Goal: Task Accomplishment & Management: Use online tool/utility

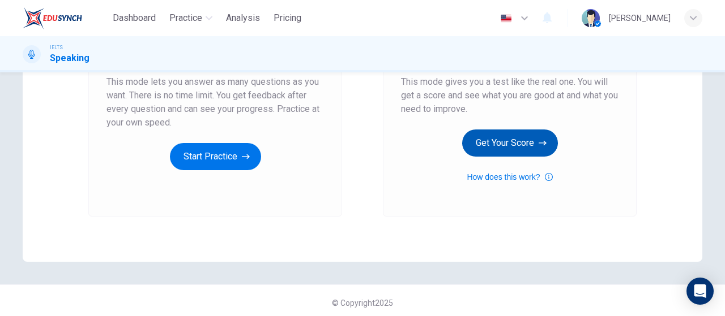
click at [523, 139] on button "Get Your Score" at bounding box center [510, 143] width 96 height 27
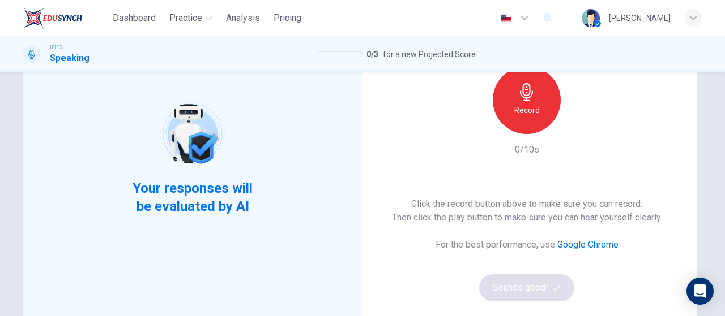
scroll to position [57, 0]
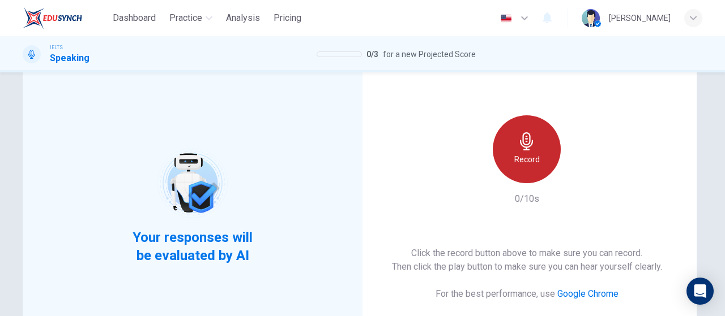
click at [526, 147] on icon "button" at bounding box center [526, 141] width 13 height 18
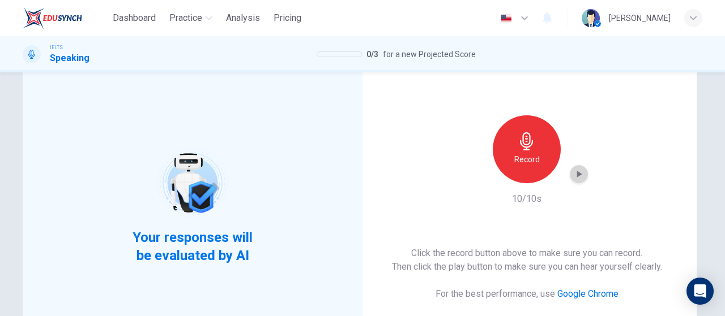
click at [577, 176] on icon "button" at bounding box center [578, 174] width 11 height 11
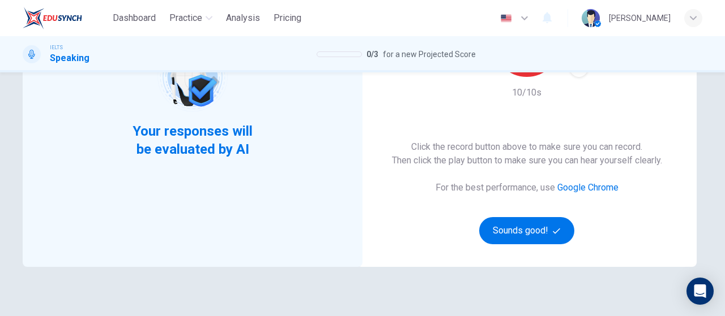
scroll to position [226, 0]
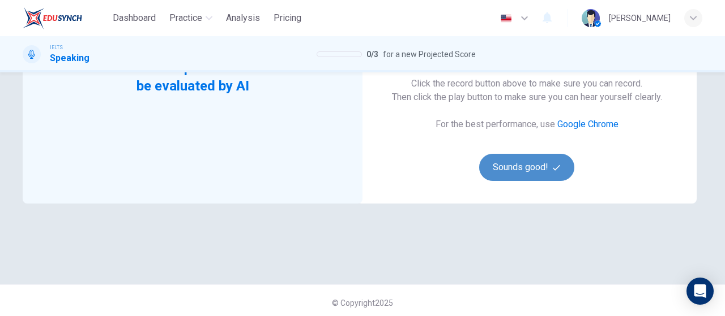
click at [526, 175] on button "Sounds good!" at bounding box center [526, 167] width 95 height 27
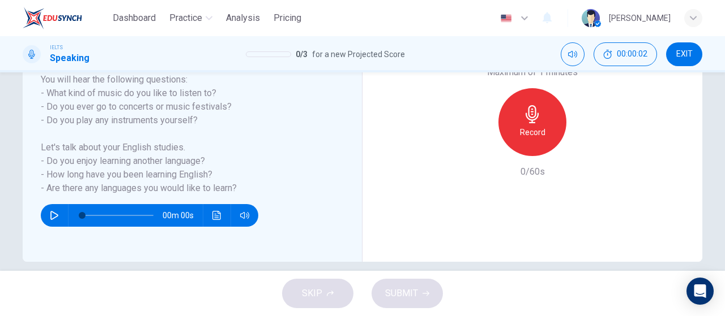
click at [54, 218] on icon "button" at bounding box center [54, 215] width 9 height 9
click at [53, 212] on icon "button" at bounding box center [54, 215] width 6 height 7
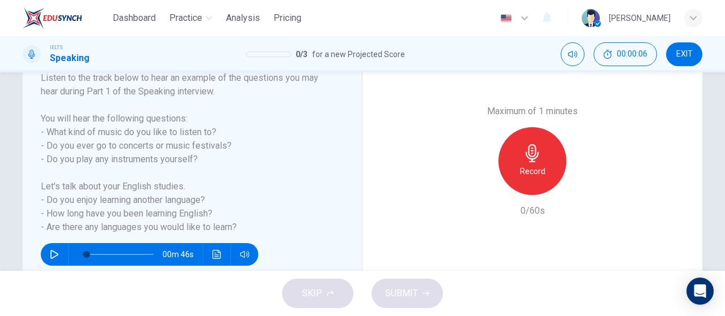
scroll to position [170, 0]
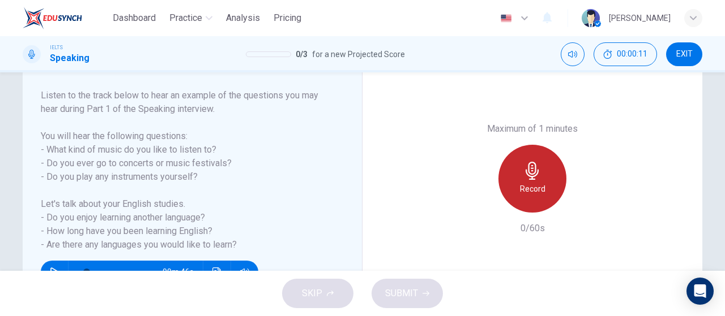
click at [529, 174] on icon "button" at bounding box center [531, 171] width 13 height 18
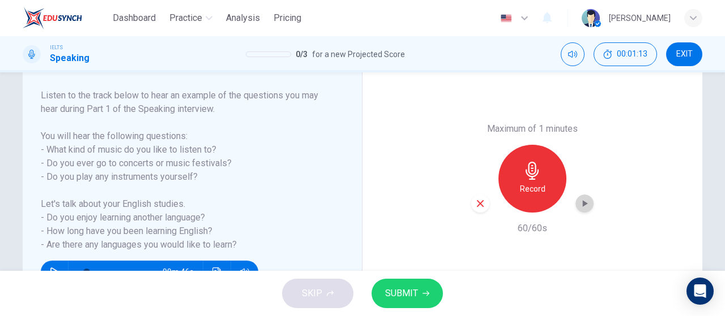
click at [578, 199] on icon "button" at bounding box center [583, 203] width 11 height 11
click at [410, 292] on span "SUBMIT" at bounding box center [401, 294] width 33 height 16
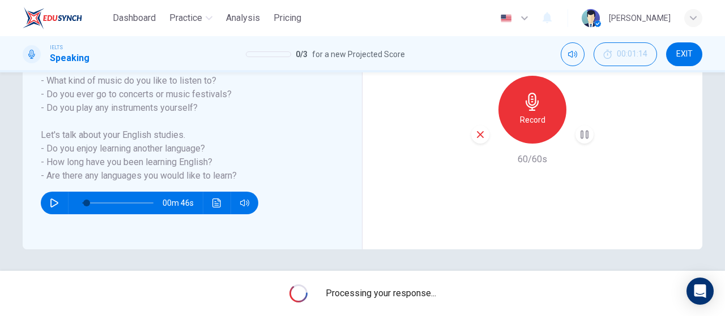
scroll to position [240, 0]
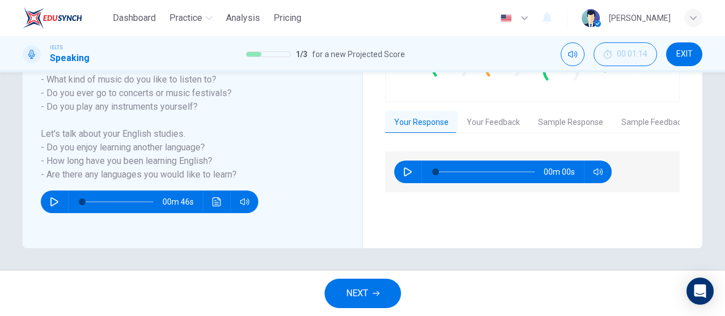
type input "0"
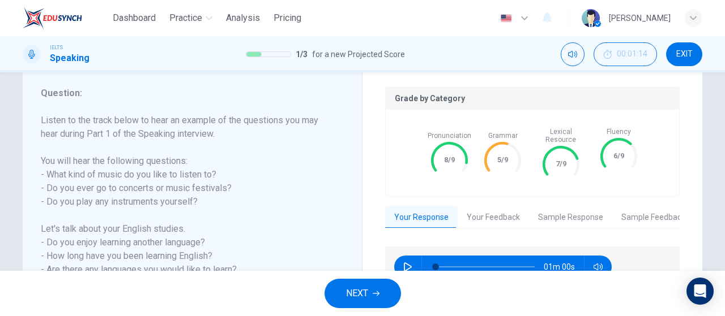
scroll to position [127, 0]
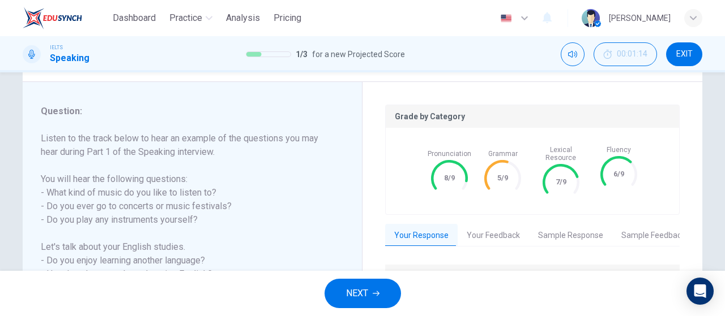
click at [504, 231] on button "Your Feedback" at bounding box center [492, 236] width 71 height 24
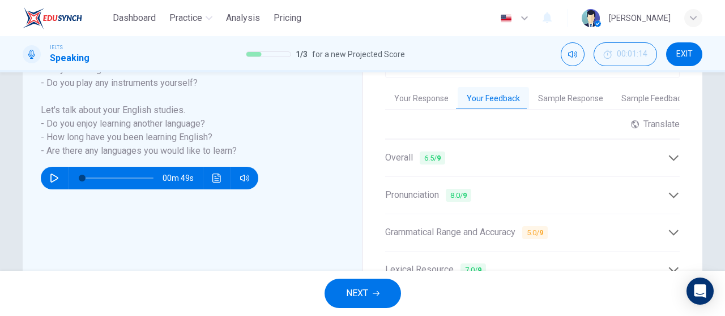
scroll to position [183, 0]
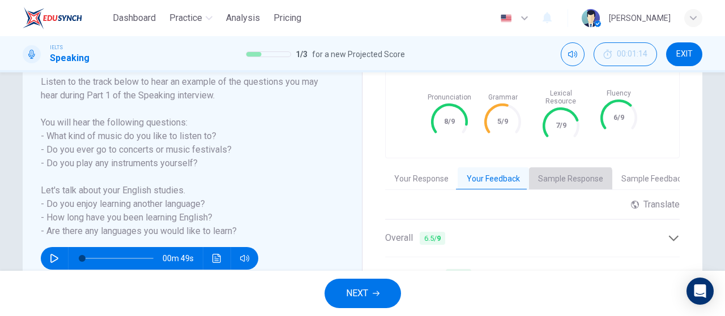
click at [563, 174] on button "Sample Response" at bounding box center [570, 180] width 83 height 24
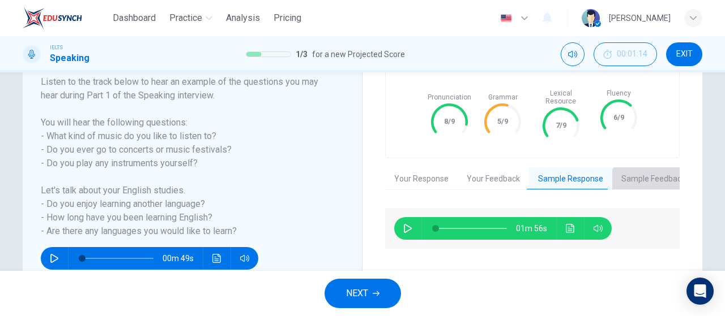
click at [666, 168] on button "Sample Feedback" at bounding box center [653, 180] width 82 height 24
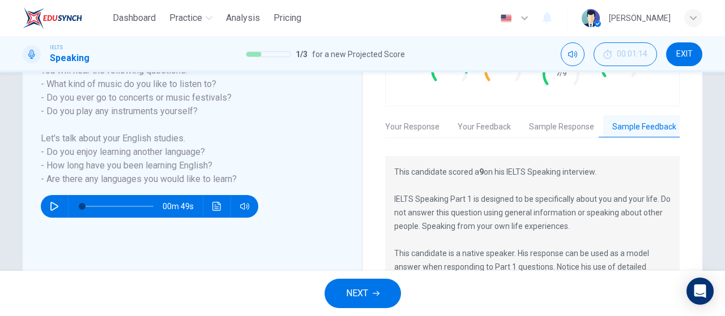
scroll to position [326, 0]
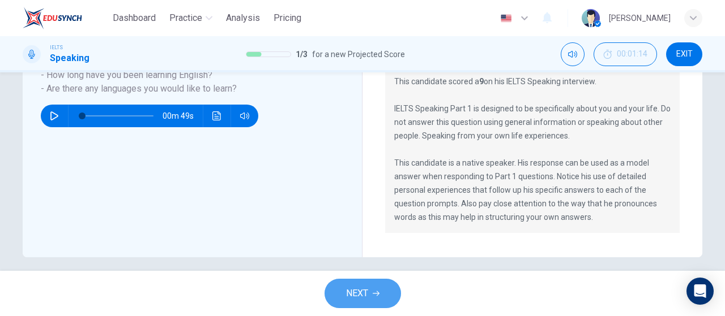
click at [363, 294] on span "NEXT" at bounding box center [357, 294] width 22 height 16
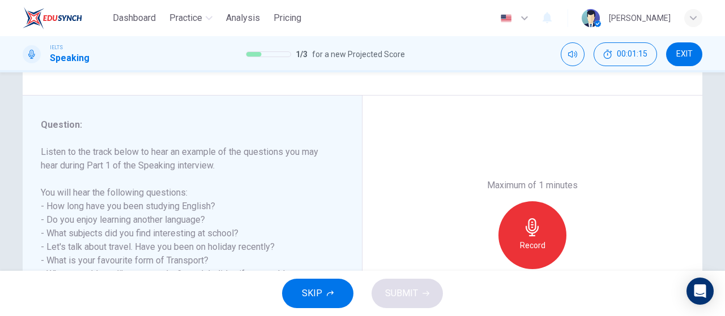
scroll to position [170, 0]
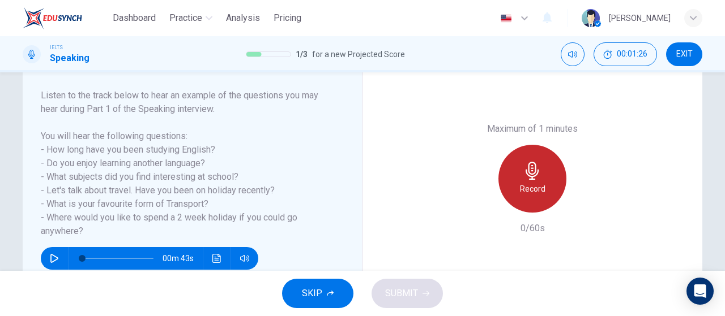
click at [521, 183] on h6 "Record" at bounding box center [532, 189] width 25 height 14
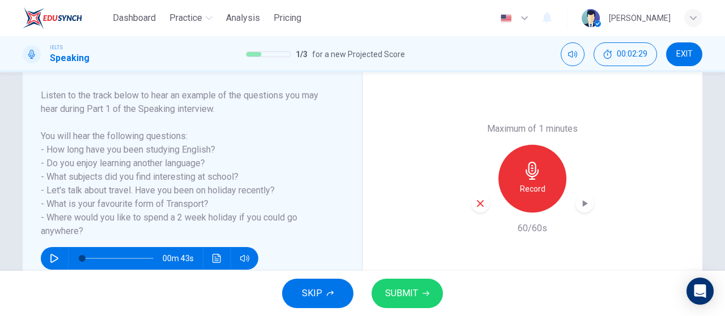
click at [583, 203] on icon "button" at bounding box center [583, 203] width 11 height 11
click at [393, 294] on span "SUBMIT" at bounding box center [401, 294] width 33 height 16
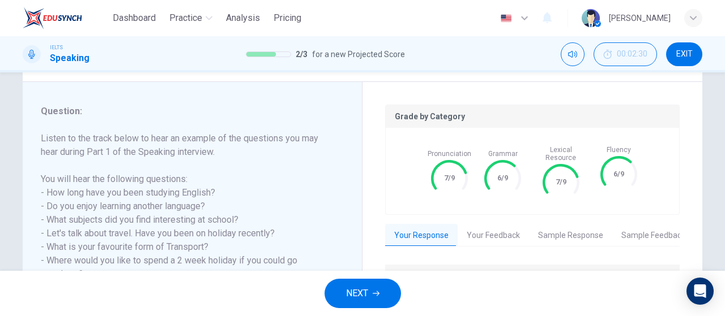
scroll to position [240, 0]
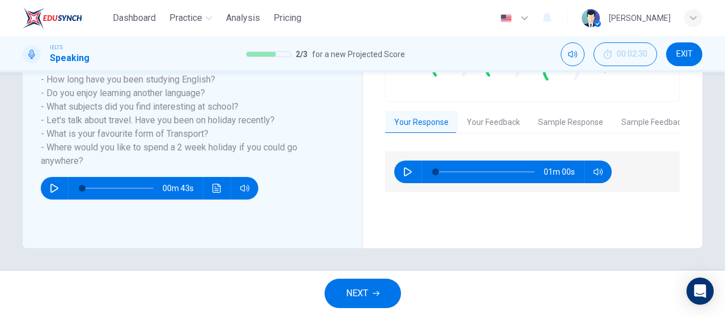
click at [485, 113] on button "Your Feedback" at bounding box center [492, 123] width 71 height 24
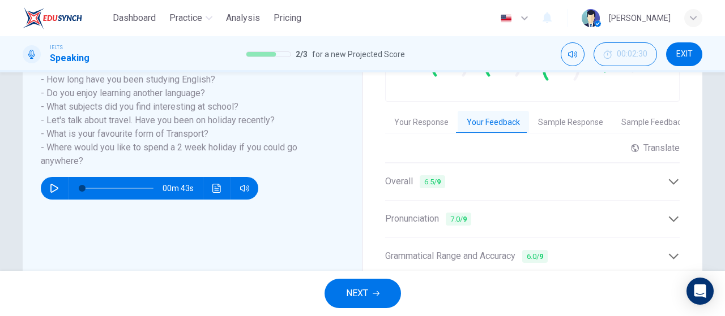
scroll to position [183, 0]
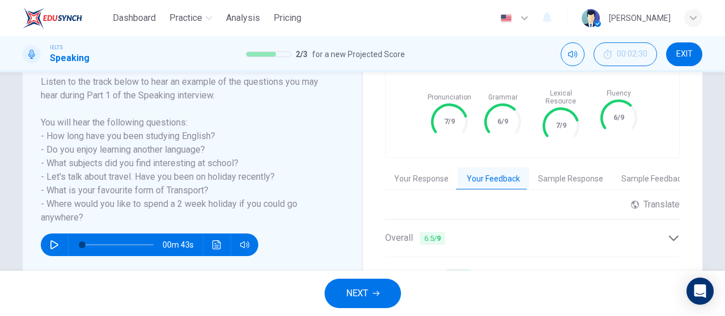
click at [562, 173] on button "Sample Response" at bounding box center [570, 180] width 83 height 24
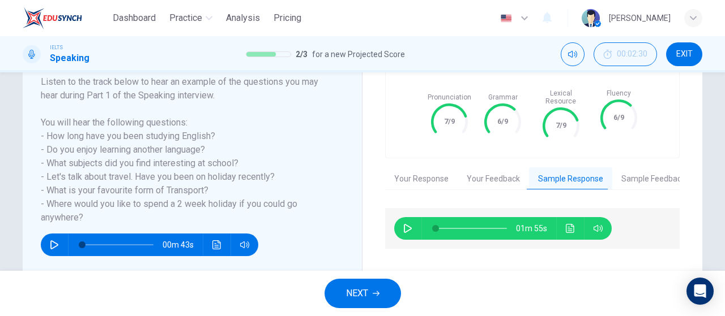
click at [471, 168] on button "Your Feedback" at bounding box center [492, 180] width 71 height 24
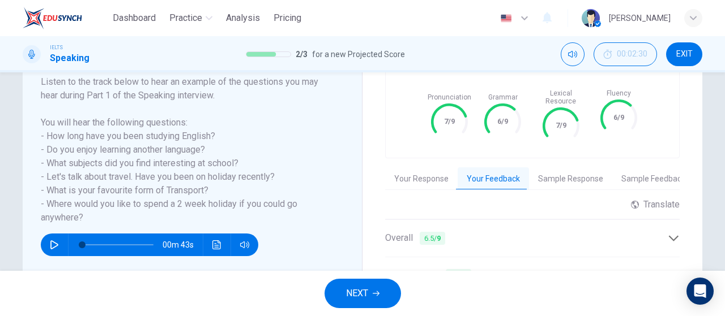
click at [413, 175] on button "Your Response" at bounding box center [421, 180] width 72 height 24
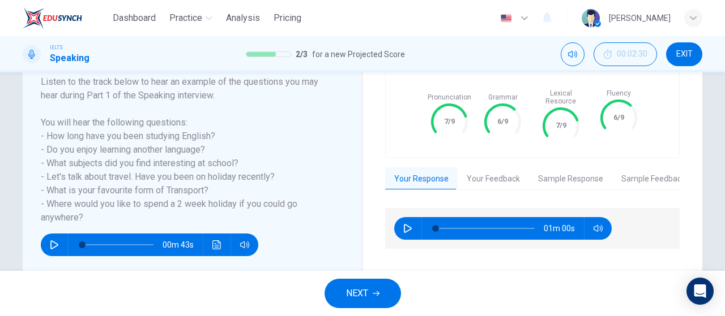
click at [512, 177] on button "Your Feedback" at bounding box center [492, 180] width 71 height 24
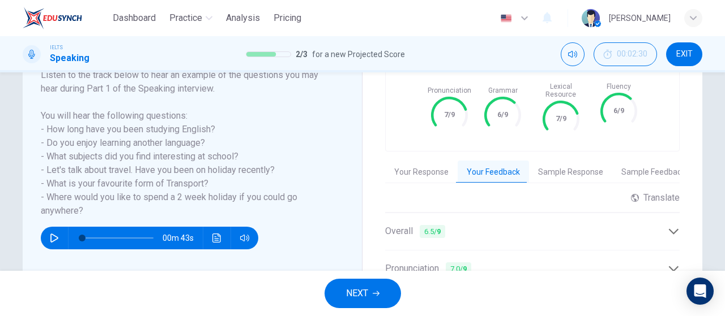
scroll to position [187, 0]
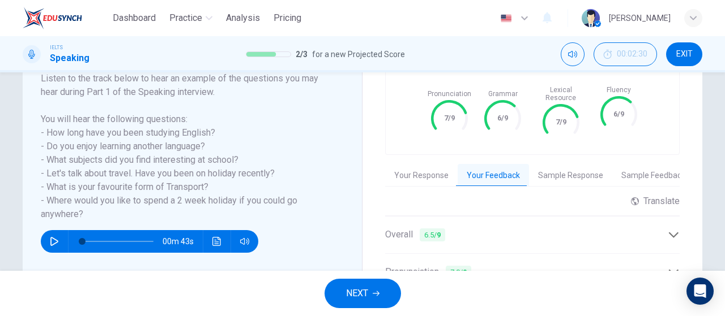
click at [531, 182] on div "Grade by Category Pronunciation 7/9 Grammar 6/9 Lexical Resource 7/9 Fluency 6/…" at bounding box center [532, 225] width 294 height 360
click at [556, 164] on button "Sample Response" at bounding box center [570, 176] width 83 height 24
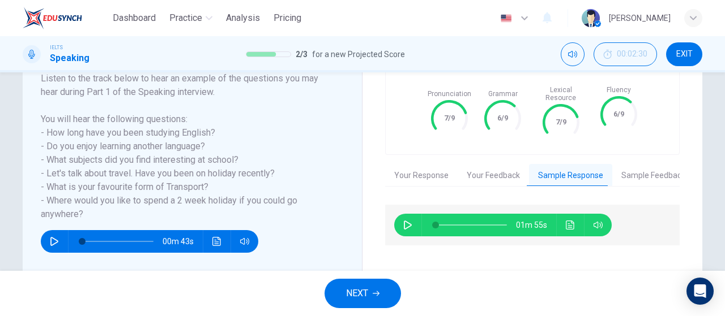
click at [621, 168] on button "Sample Feedback" at bounding box center [653, 176] width 82 height 24
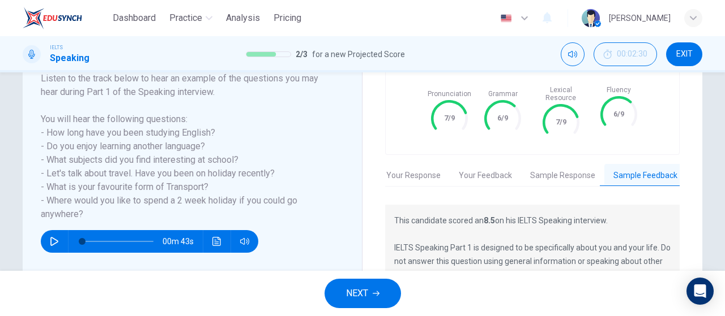
scroll to position [0, 9]
click at [392, 290] on button "NEXT" at bounding box center [362, 293] width 76 height 29
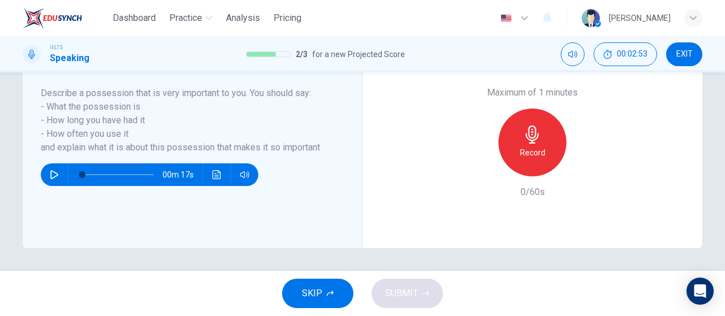
scroll to position [183, 0]
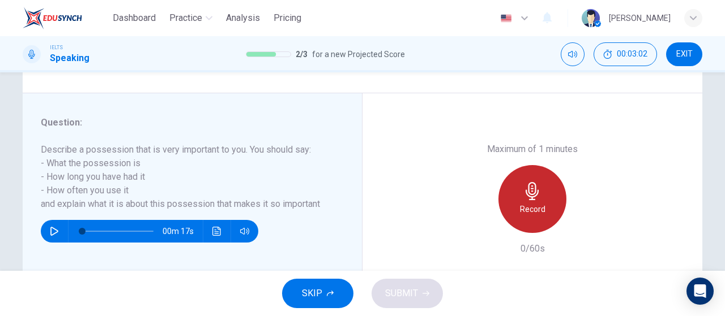
click at [520, 208] on h6 "Record" at bounding box center [532, 210] width 25 height 14
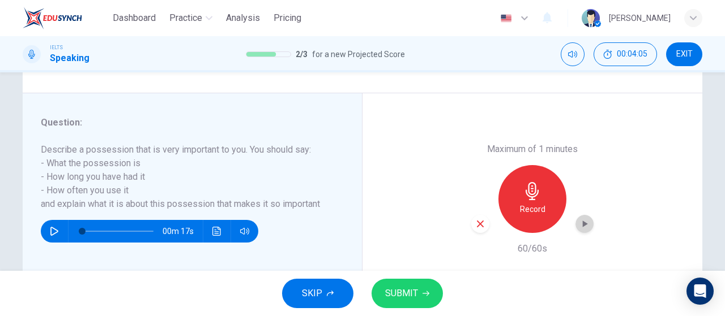
click at [582, 227] on icon "button" at bounding box center [584, 224] width 5 height 7
click at [422, 295] on icon "button" at bounding box center [425, 293] width 7 height 7
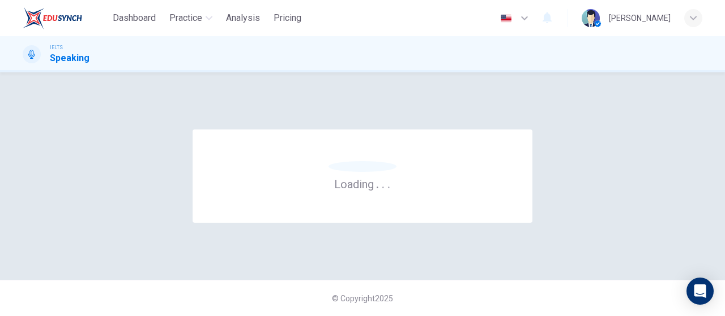
scroll to position [0, 0]
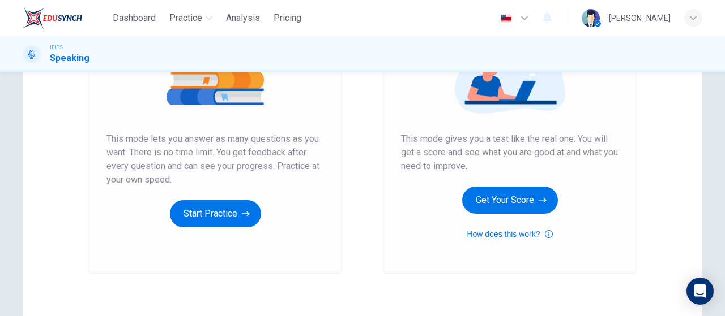
scroll to position [170, 0]
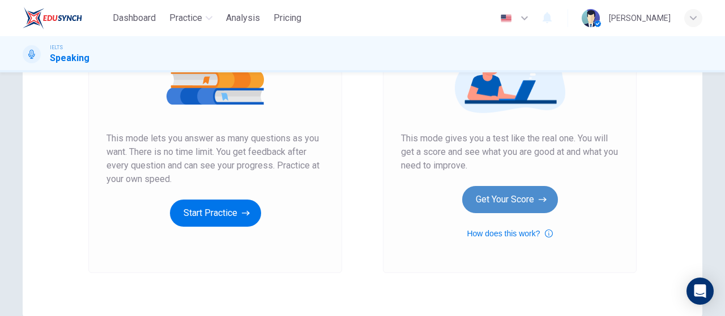
click at [520, 192] on button "Get Your Score" at bounding box center [510, 199] width 96 height 27
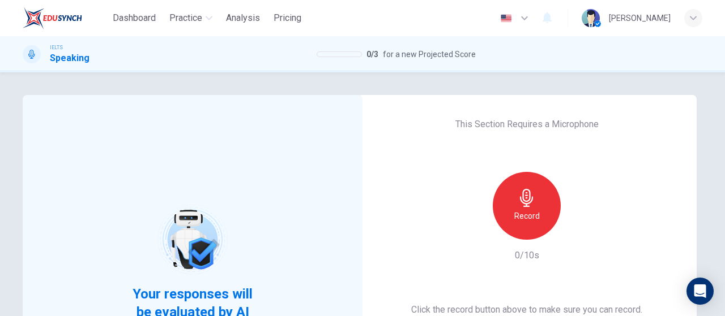
scroll to position [57, 0]
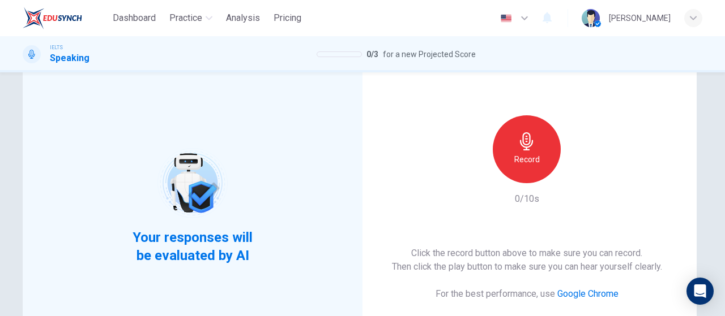
click at [522, 172] on div "Record" at bounding box center [526, 149] width 68 height 68
click at [573, 169] on icon "button" at bounding box center [578, 174] width 11 height 11
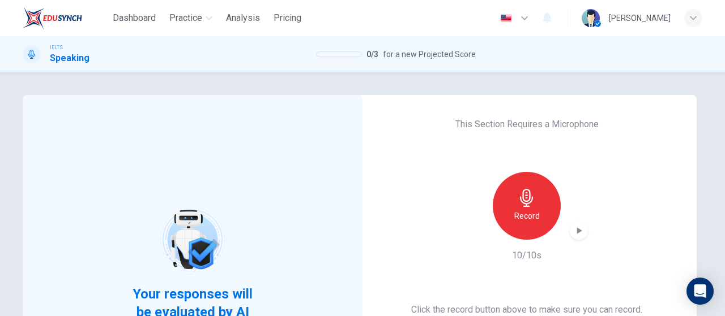
scroll to position [113, 0]
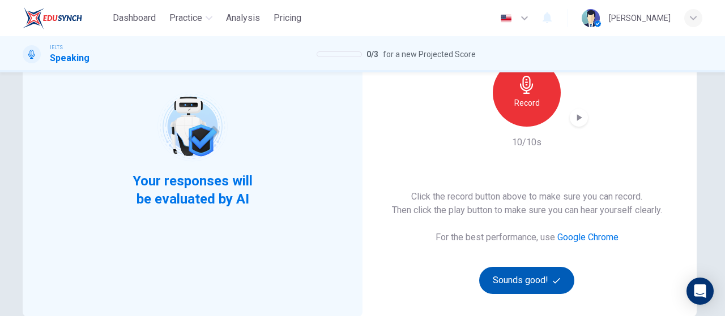
click at [534, 277] on button "Sounds good!" at bounding box center [526, 280] width 95 height 27
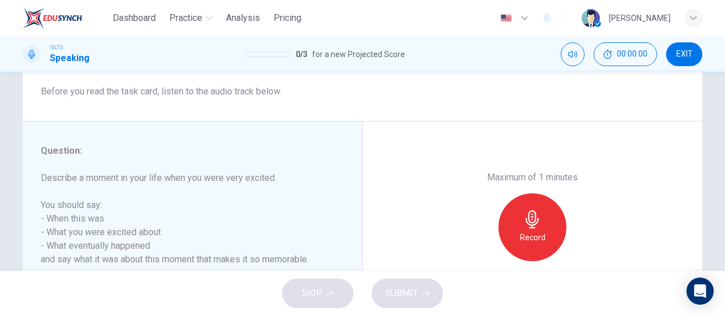
scroll to position [226, 0]
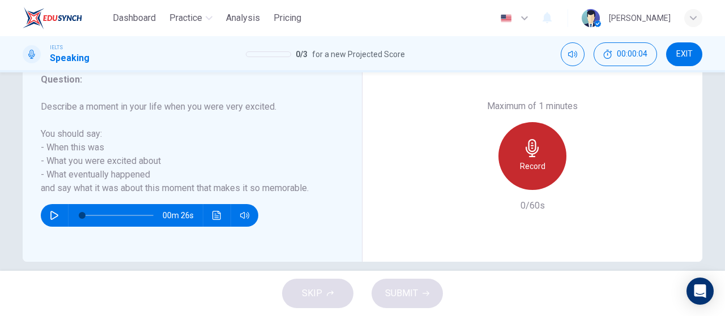
click at [525, 156] on icon "button" at bounding box center [532, 148] width 18 height 18
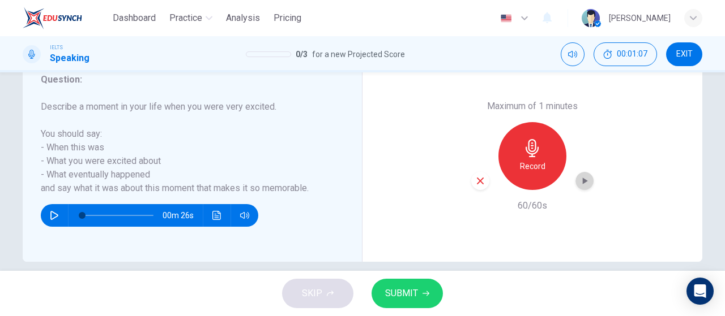
click at [586, 182] on icon "button" at bounding box center [583, 180] width 11 height 11
click at [404, 292] on span "SUBMIT" at bounding box center [401, 294] width 33 height 16
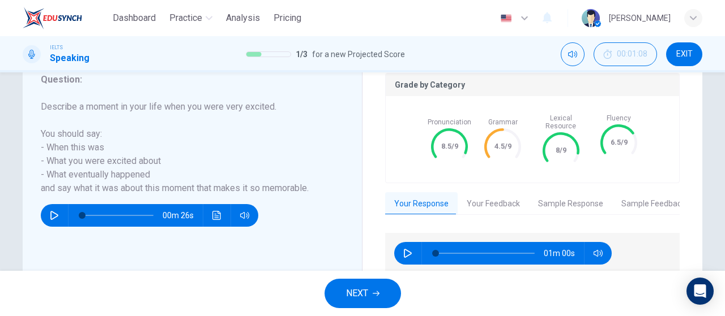
click at [498, 196] on button "Your Feedback" at bounding box center [492, 204] width 71 height 24
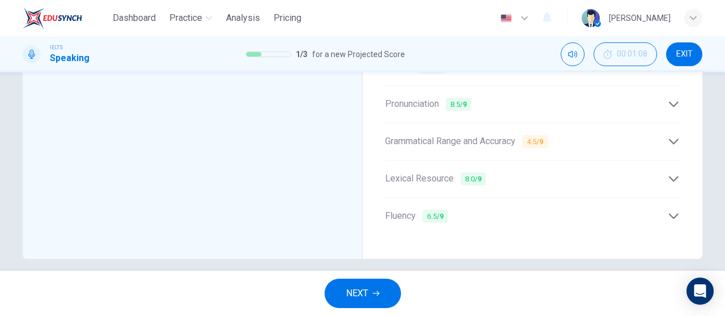
scroll to position [425, 0]
click at [662, 126] on div "Grammatical Range and Accuracy 4.5 / 9" at bounding box center [532, 140] width 294 height 28
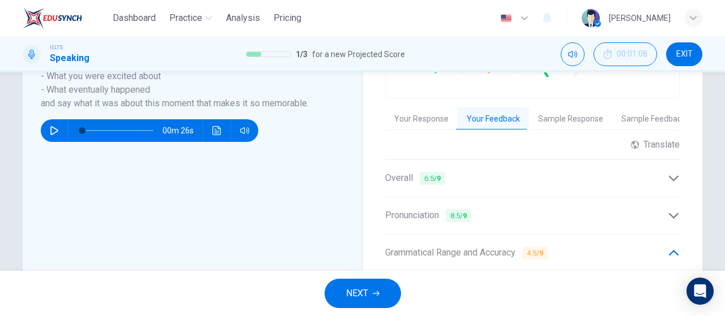
click at [554, 116] on button "Sample Response" at bounding box center [570, 120] width 83 height 24
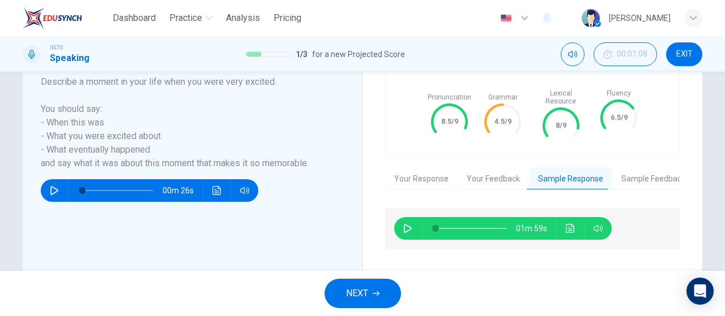
scroll to position [211, 0]
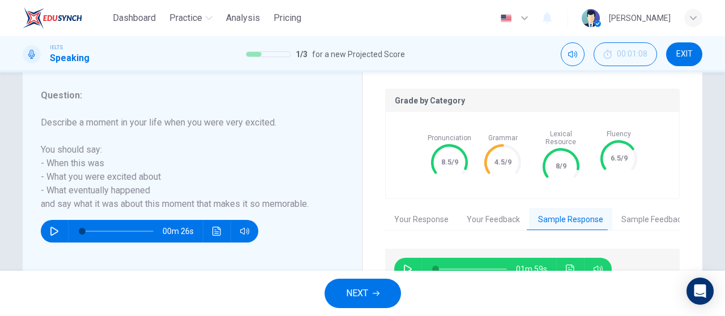
click at [485, 215] on button "Your Feedback" at bounding box center [492, 220] width 71 height 24
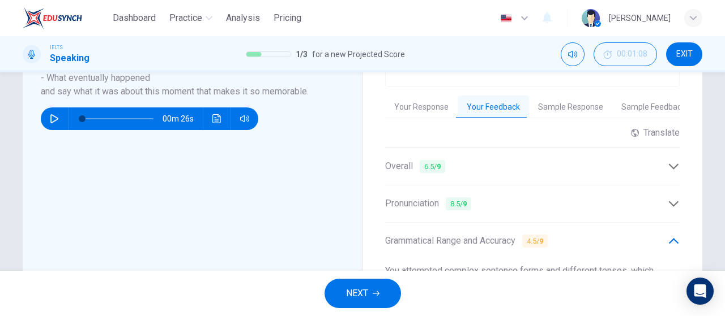
scroll to position [324, 0]
click at [417, 101] on button "Your Response" at bounding box center [421, 107] width 72 height 24
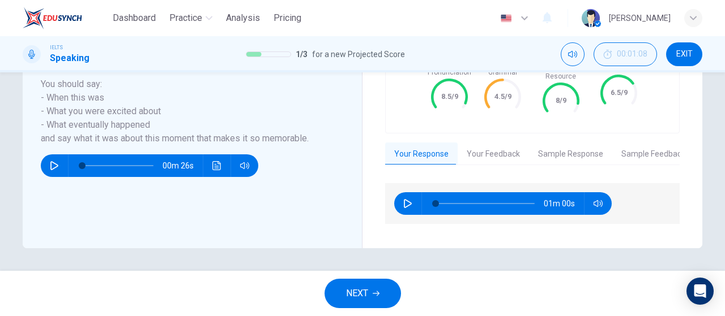
scroll to position [267, 0]
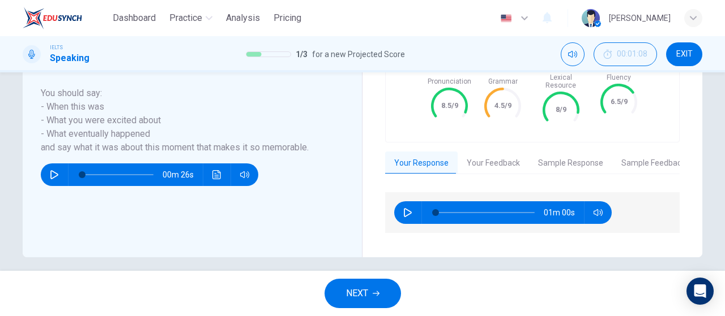
click at [497, 157] on button "Your Feedback" at bounding box center [492, 164] width 71 height 24
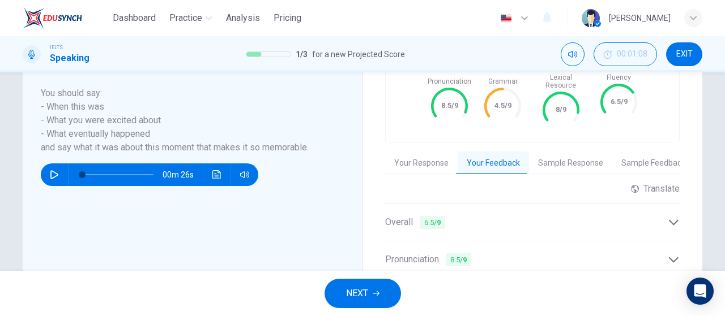
click at [547, 153] on button "Sample Response" at bounding box center [570, 164] width 83 height 24
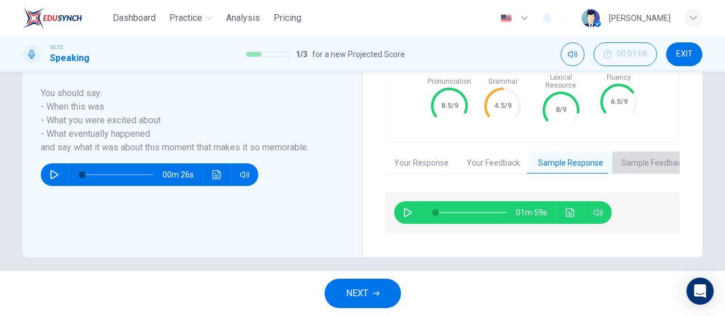
click at [633, 164] on button "Sample Feedback" at bounding box center [653, 164] width 82 height 24
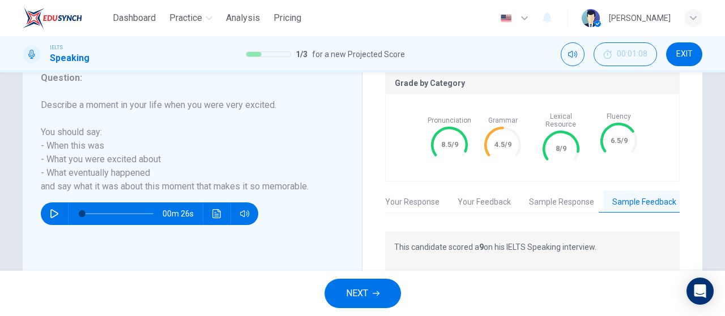
scroll to position [211, 0]
